Goal: Task Accomplishment & Management: Complete application form

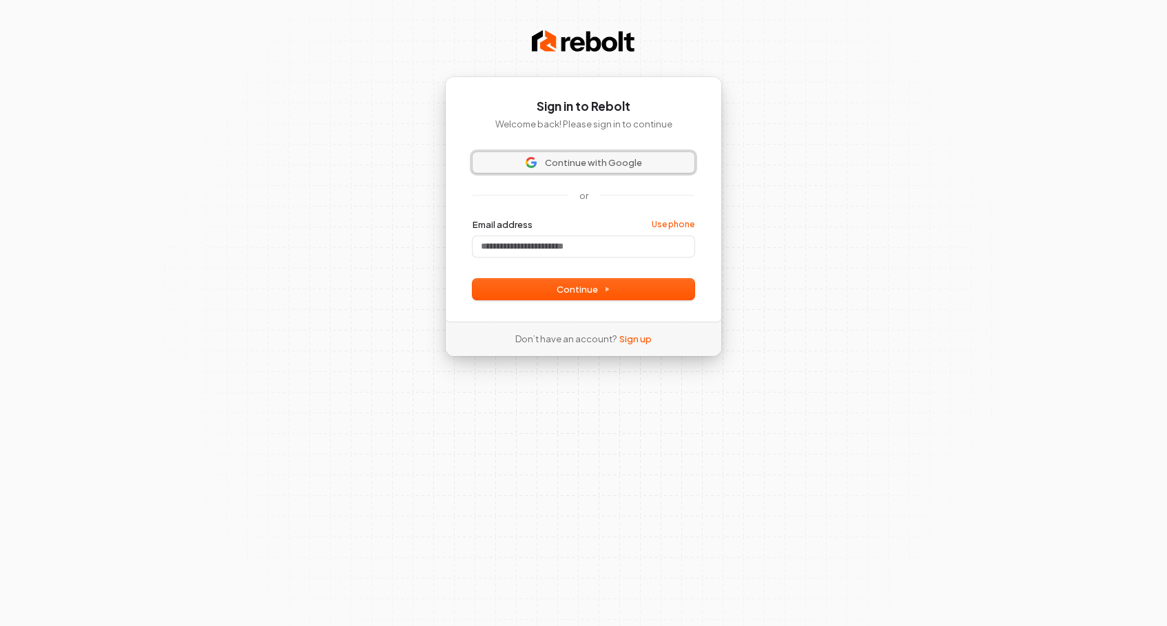
click at [617, 164] on span "Continue with Google" at bounding box center [593, 162] width 97 height 12
